Goal: Find specific page/section: Find specific page/section

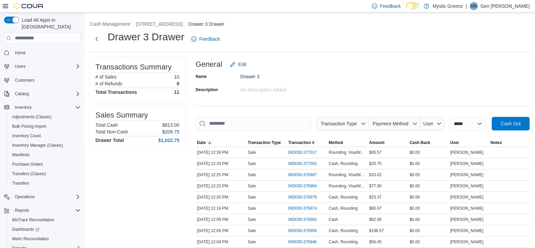
click at [23, 245] on span "Reports" at bounding box center [19, 247] width 14 height 5
